Goal: Task Accomplishment & Management: Use online tool/utility

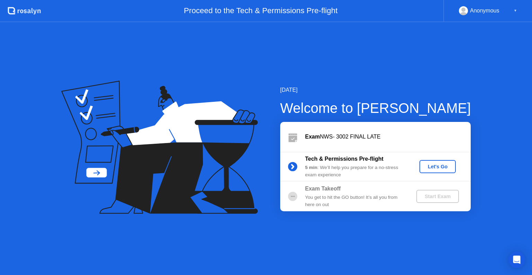
click at [441, 166] on div "Let's Go" at bounding box center [437, 167] width 31 height 6
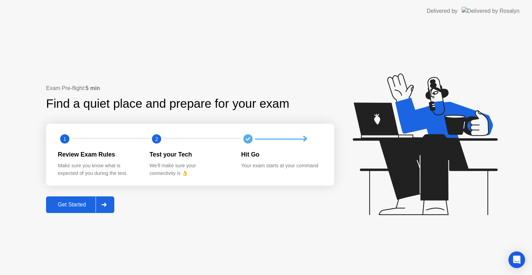
click at [102, 207] on div at bounding box center [104, 205] width 17 height 16
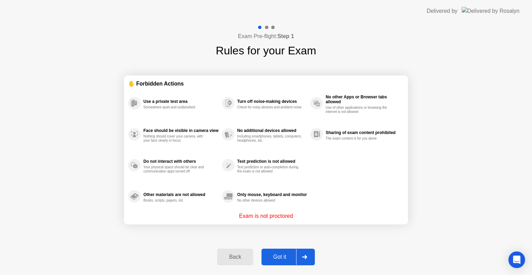
click at [281, 254] on div "Got it" at bounding box center [279, 257] width 33 height 6
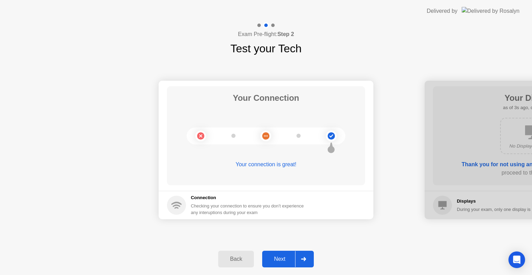
click at [306, 258] on icon at bounding box center [303, 259] width 5 height 4
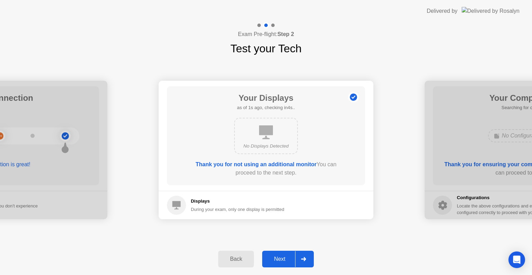
click at [306, 258] on icon at bounding box center [303, 259] width 5 height 4
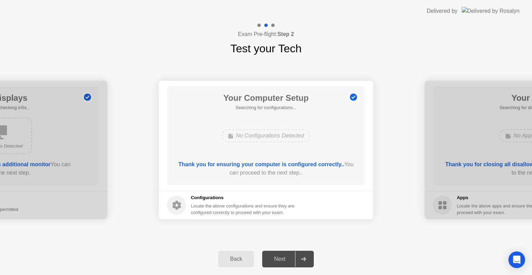
click at [306, 258] on icon at bounding box center [303, 259] width 5 height 4
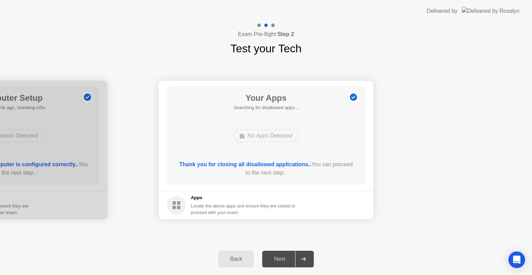
click at [306, 258] on icon at bounding box center [303, 259] width 5 height 4
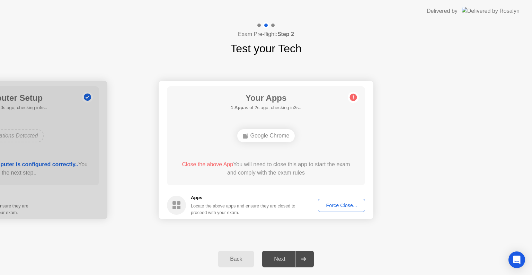
click at [334, 205] on div "Force Close..." at bounding box center [341, 206] width 42 height 6
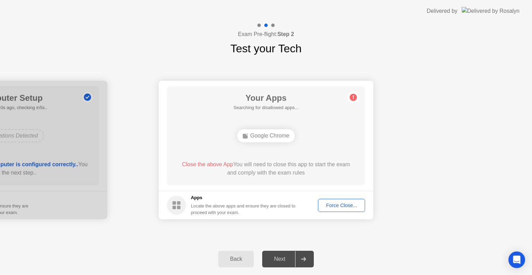
click at [336, 207] on div "Force Close..." at bounding box center [341, 206] width 42 height 6
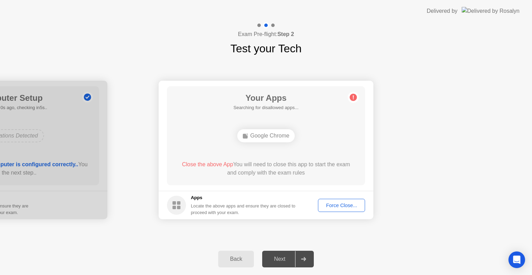
click at [332, 204] on div "Force Close..." at bounding box center [341, 206] width 42 height 6
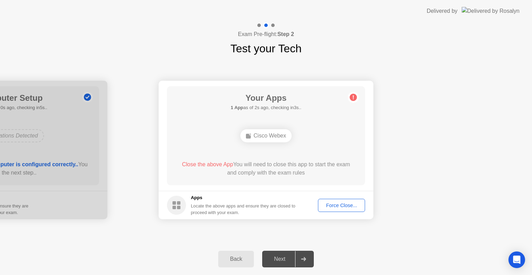
click at [327, 209] on button "Force Close..." at bounding box center [341, 205] width 47 height 13
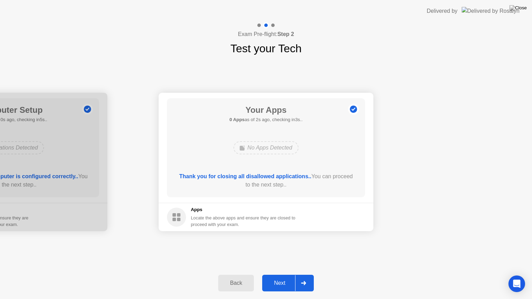
click at [306, 275] on icon at bounding box center [303, 283] width 5 height 4
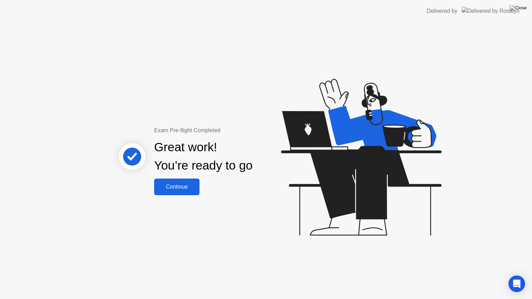
click at [180, 187] on div "Continue" at bounding box center [176, 187] width 41 height 6
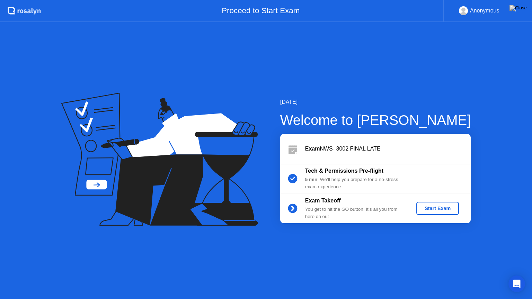
click at [441, 212] on button "Start Exam" at bounding box center [437, 208] width 43 height 13
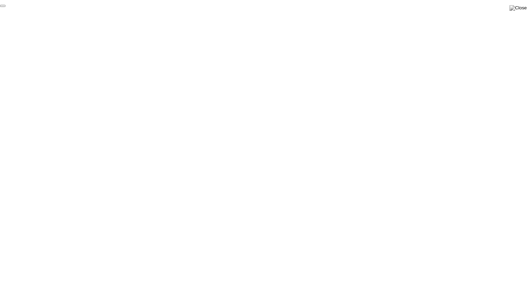
click at [6, 7] on button "End Proctoring Session" at bounding box center [3, 6] width 6 height 2
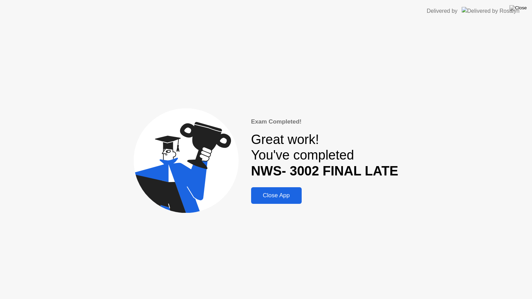
click at [281, 194] on div "Close App" at bounding box center [276, 195] width 46 height 7
